Goal: Information Seeking & Learning: Check status

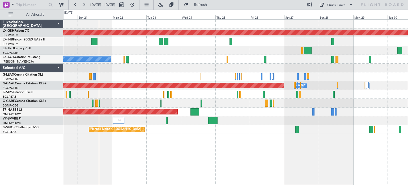
click at [135, 99] on div at bounding box center [235, 103] width 345 height 9
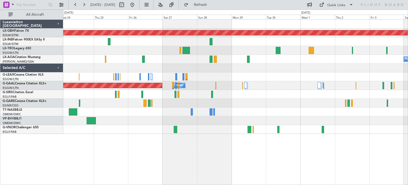
click at [218, 76] on div "Planned Maint Nurnberg No Crew [GEOGRAPHIC_DATA] ([GEOGRAPHIC_DATA]) No [GEOGRA…" at bounding box center [235, 77] width 345 height 114
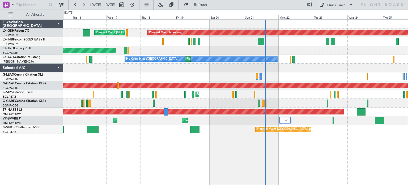
click at [376, 133] on div "Planned Maint Nurnberg Planned Maint [GEOGRAPHIC_DATA] ([GEOGRAPHIC_DATA]) Plan…" at bounding box center [235, 77] width 345 height 114
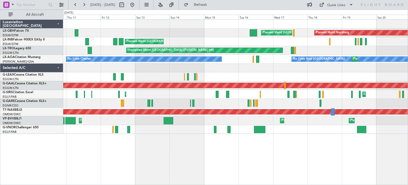
click at [402, 78] on div "Planned Maint Nurnberg Planned Maint [GEOGRAPHIC_DATA] ([GEOGRAPHIC_DATA]) Plan…" at bounding box center [235, 77] width 345 height 114
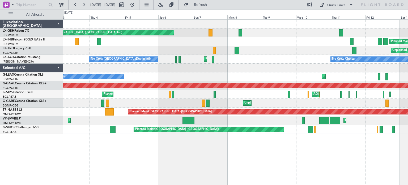
click at [300, 102] on div "Planned Maint [GEOGRAPHIC_DATA] ([GEOGRAPHIC_DATA] Intl) Planned Maint [GEOGRAP…" at bounding box center [235, 77] width 345 height 114
click at [73, 6] on button at bounding box center [75, 5] width 9 height 9
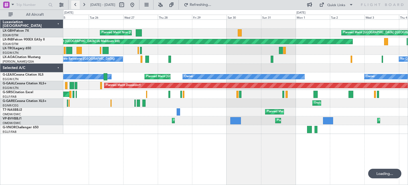
click at [73, 6] on button at bounding box center [75, 5] width 9 height 9
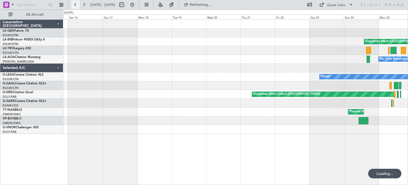
click at [73, 6] on button at bounding box center [75, 5] width 9 height 9
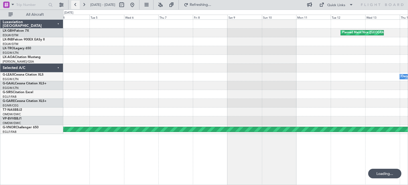
click at [73, 6] on button at bounding box center [75, 5] width 9 height 9
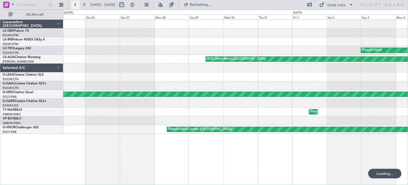
click at [73, 6] on button at bounding box center [75, 5] width 9 height 9
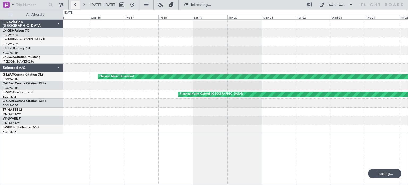
click at [73, 6] on button at bounding box center [75, 5] width 9 height 9
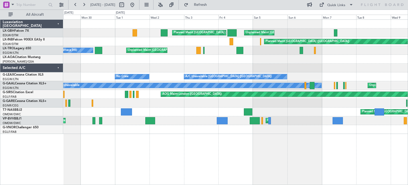
click at [306, 115] on div "Unplanned Maint Dubai (Al Maktoum Intl) Planned Maint Paris (Le Bourget) Planne…" at bounding box center [235, 77] width 345 height 114
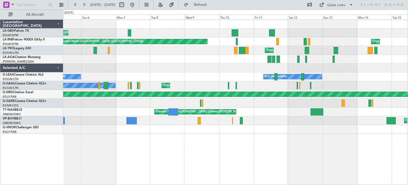
click at [128, 27] on div "Unplanned Maint Dubai (Al Maktoum Intl) Planned Maint Paris (Le Bourget) Planne…" at bounding box center [235, 77] width 345 height 114
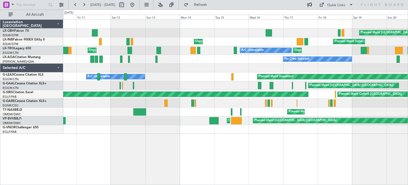
click at [141, 11] on div "Planned Maint Paris (Le Bourget) Unplanned Maint Paris (Le Bourget) Planned Mai…" at bounding box center [204, 97] width 408 height 175
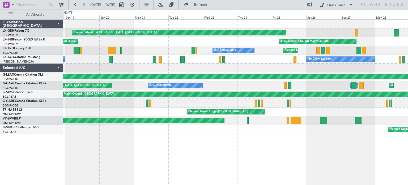
click at [64, 17] on div "Planned Maint Paris (Le Bourget) Planned Maint Dubai (Al Maktoum Intl) AOG Main…" at bounding box center [204, 97] width 408 height 175
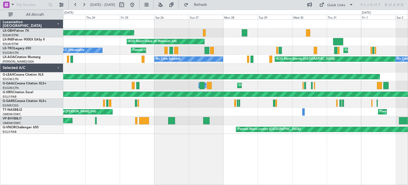
click at [224, 29] on div "Planned Maint Paris (Le Bourget)" at bounding box center [235, 32] width 345 height 9
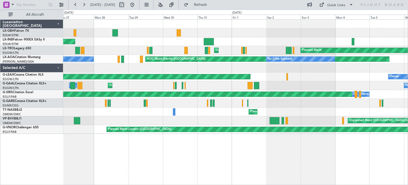
click at [104, 137] on div "Planned Maint Paris (Le Bourget) AOG Maint Dubai (Al Maktoum Intl) Unplanned Ma…" at bounding box center [235, 101] width 345 height 165
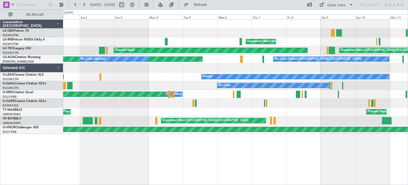
click at [160, 145] on div "Planned Maint Nice (Côte d'Azur Airport) Unplanned Maint Nice (Côte d'Azur Airp…" at bounding box center [235, 101] width 345 height 165
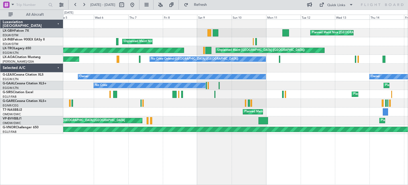
click at [181, 109] on div "Planned Maint Nice (Côte d'Azur Airport) Unplanned Maint Nice (Côte d'Azur Airp…" at bounding box center [235, 77] width 345 height 114
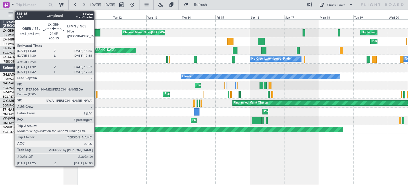
click at [97, 30] on div at bounding box center [97, 32] width 7 height 7
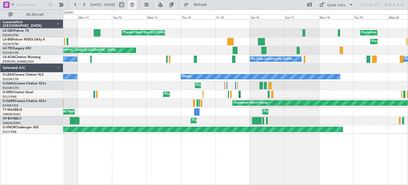
click at [137, 4] on button at bounding box center [132, 5] width 9 height 9
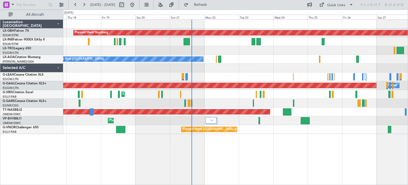
click at [202, 93] on div "Unplanned Maint London (Luton)" at bounding box center [235, 94] width 345 height 9
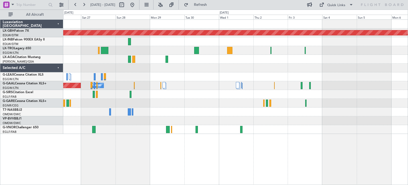
click at [102, 69] on div "Planned Maint Nurnberg A/C Unavailable Planned Maint Dusseldorf Owner" at bounding box center [235, 77] width 345 height 114
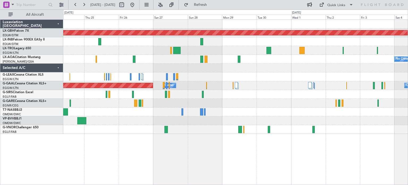
click at [281, 64] on div "Planned Maint Nurnberg No Crew Antwerp (Deurne) No Crew Nice (Côte d'Azur Airpo…" at bounding box center [235, 77] width 345 height 114
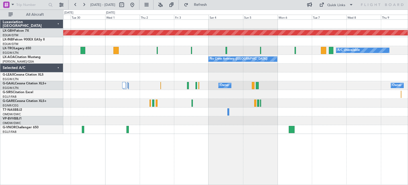
click at [178, 92] on div "Planned Maint Nurnberg A/C Unavailable No Crew Antwerp (Deurne) No Crew Antwerp…" at bounding box center [235, 77] width 345 height 114
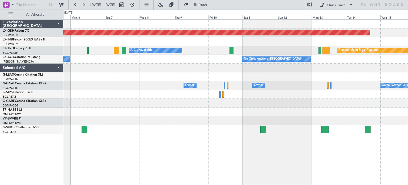
click at [68, 70] on div "Planned Maint Nurnberg A/C Unavailable Planned Maint Riga (Riga Intl) No Crew A…" at bounding box center [235, 77] width 345 height 114
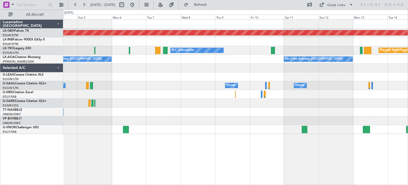
click at [408, 111] on div "Planned Maint Nurnberg Planned Maint Riga (Riga Intl) A/C Unavailable No Crew A…" at bounding box center [204, 97] width 408 height 175
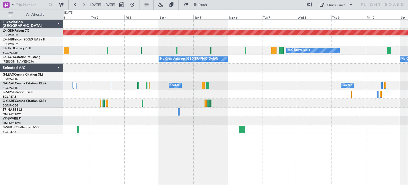
click at [278, 60] on div "Planned Maint Nurnberg A/C Unavailable No Crew Antwerp (Deurne) No Crew Antwerp…" at bounding box center [235, 77] width 345 height 114
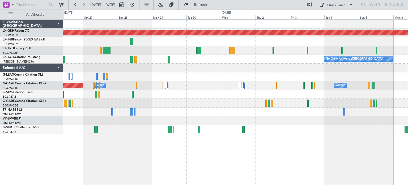
click at [262, 65] on div "Planned Maint Nurnberg A/C Unavailable No Crew Antwerp (Deurne) Owner Owner Pla…" at bounding box center [235, 77] width 345 height 114
click at [137, 5] on button at bounding box center [132, 5] width 9 height 9
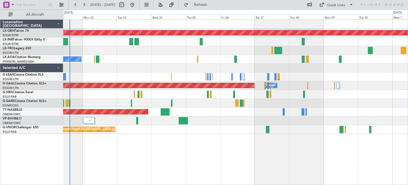
click at [136, 72] on div "Planned Maint Nurnberg No Crew Nice (Côte d'Azur Airport) Planned Maint Nice (C…" at bounding box center [235, 77] width 345 height 114
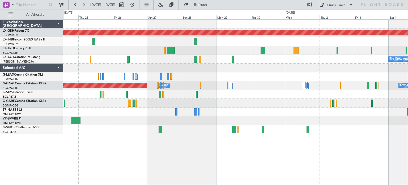
click at [206, 99] on div "Planned Maint Nurnberg No Crew Antwerp (Deurne) Planned Maint Dusseldorf Owner …" at bounding box center [235, 77] width 345 height 114
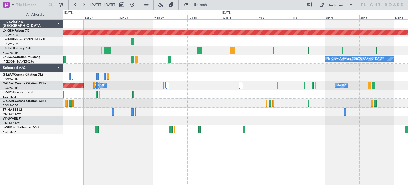
click at [215, 88] on div "Planned Maint Nurnberg A/C Unavailable No Crew Antwerp (Deurne) Planned Maint D…" at bounding box center [235, 77] width 345 height 114
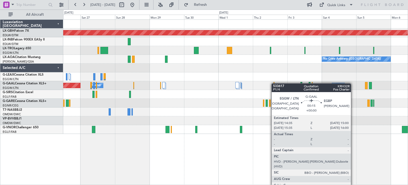
click at [274, 83] on div at bounding box center [274, 85] width 1 height 7
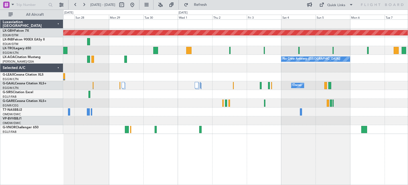
click at [312, 81] on div "Owner Owner Owner Planned Maint Dusseldorf" at bounding box center [235, 85] width 345 height 9
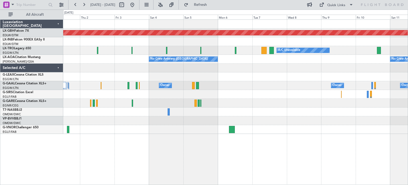
click at [177, 109] on div "Planned Maint Nurnberg A/C Unavailable Planned Maint Riga (Riga Intl) No Crew A…" at bounding box center [235, 77] width 345 height 114
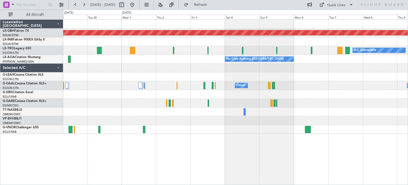
click at [331, 130] on div "Planned Maint Nurnberg A/C Unavailable No Crew Antwerp (Deurne) No Crew Antwerp…" at bounding box center [235, 77] width 345 height 114
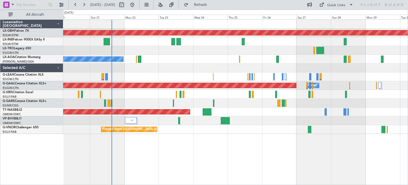
click at [389, 137] on div "Planned Maint Nurnberg No Crew Nice (Côte d'Azur Airport) Planned Maint Nice (C…" at bounding box center [235, 101] width 345 height 165
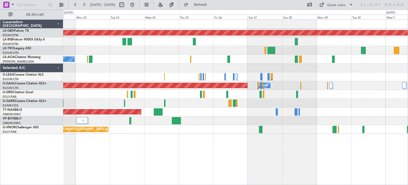
click at [74, 49] on div "Planned Maint Nurnberg No Crew Nice (Côte d'Azur Airport) Planned Maint Nice (C…" at bounding box center [235, 77] width 345 height 114
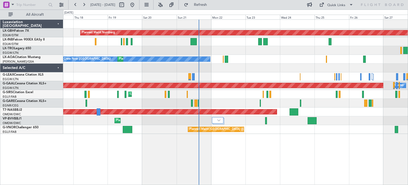
click at [341, 88] on div "Planned Maint Nurnberg Planned Maint Paris (Le Bourget) Unplanned Maint Athens …" at bounding box center [235, 77] width 345 height 114
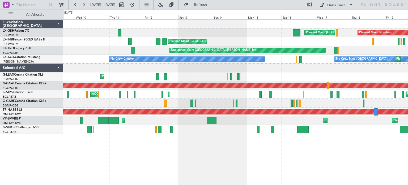
click at [387, 78] on div "Planned Maint Nurnberg Planned Maint Paris (Le Bourget) Planned Maint London (F…" at bounding box center [235, 77] width 345 height 114
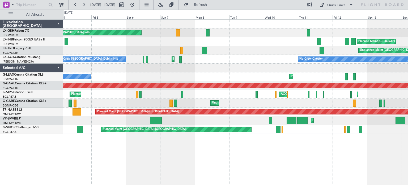
click at [274, 72] on div "Planned Maint Dubai (Dubai Intl) Planned Maint Paris (Le Bourget) Planned Maint…" at bounding box center [235, 77] width 345 height 114
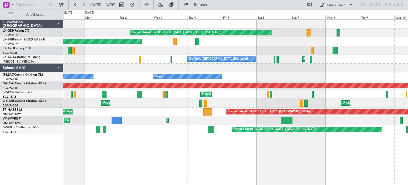
click at [295, 56] on div "Planned Maint Dubai (Dubai Intl) Unplanned Maint Dubai (Al Maktoum Intl) Planne…" at bounding box center [235, 77] width 345 height 114
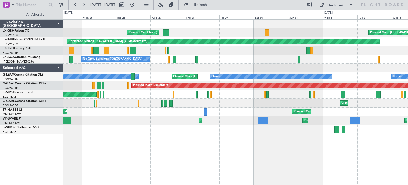
click at [353, 81] on div "Planned Maint Dubai (Dubai Intl) Planned Maint Nice (Côte d'Azur Airport) Unpla…" at bounding box center [235, 77] width 345 height 114
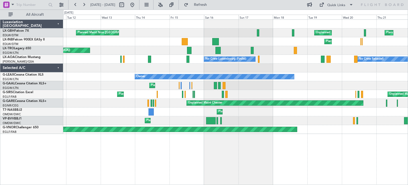
click at [297, 66] on div "Unplanned Maint Paris (Le Bourget) Planned Maint Nice (Côte d'Azur Airport) Pla…" at bounding box center [235, 77] width 345 height 114
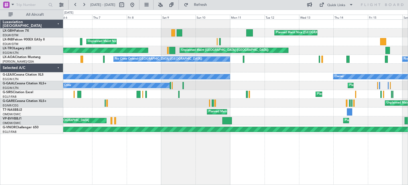
click at [325, 100] on div "Planned Maint Nice (Côte d'Azur Airport) Unplanned Maint Nice (Côte d'Azur Airp…" at bounding box center [235, 77] width 345 height 114
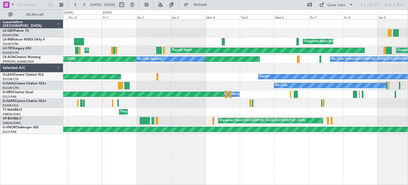
click at [336, 144] on div "Planned Maint Nice (Côte d'Azur Airport) Unplanned Maint Nice (Côte d'Azur Airp…" at bounding box center [235, 101] width 345 height 165
